Goal: Check status

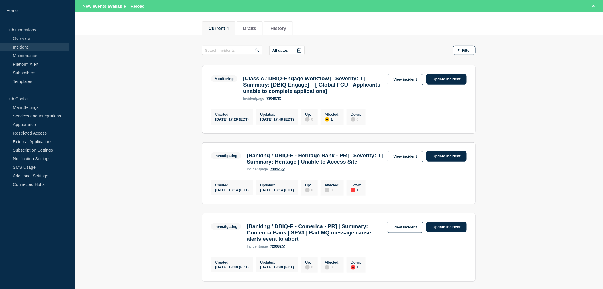
scroll to position [63, 0]
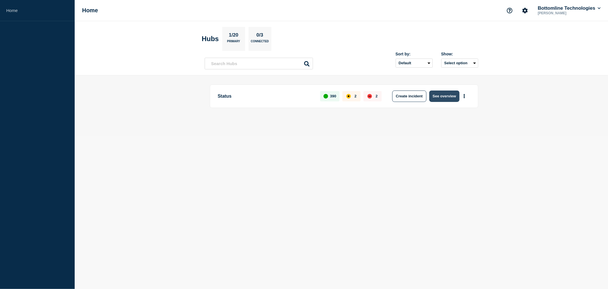
click at [441, 93] on button "See overview" at bounding box center [444, 95] width 30 height 11
